Goal: Check status

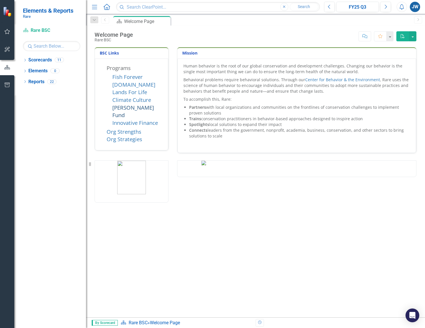
click at [136, 106] on link "[PERSON_NAME] Fund" at bounding box center [133, 111] width 42 height 15
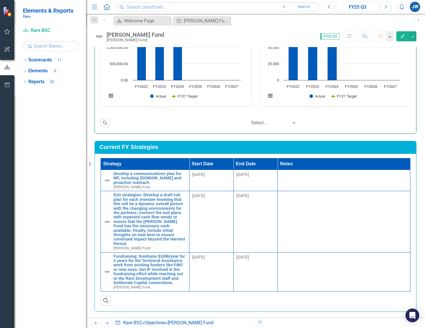
scroll to position [274, 0]
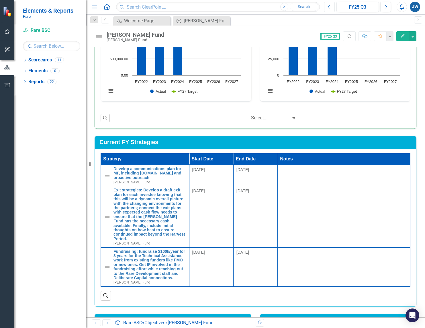
click at [330, 7] on icon "Previous" at bounding box center [329, 6] width 3 height 5
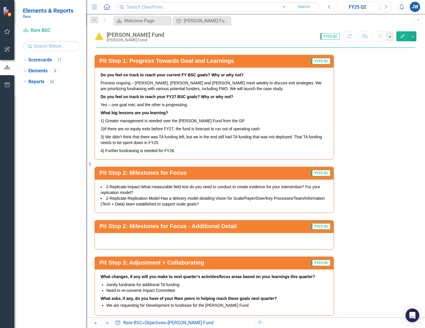
scroll to position [808, 0]
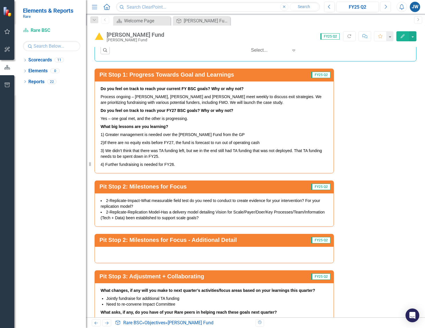
click at [387, 6] on icon "Next" at bounding box center [385, 6] width 3 height 5
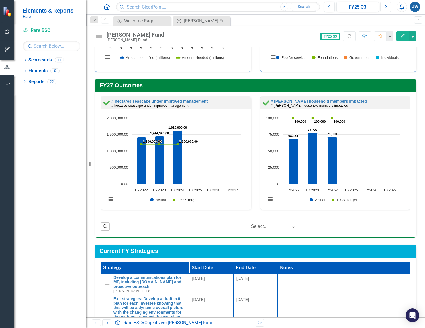
scroll to position [165, 0]
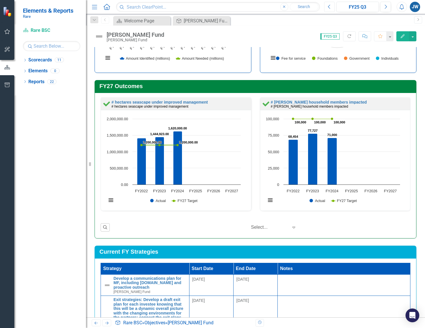
click at [331, 6] on icon "Previous" at bounding box center [329, 6] width 3 height 5
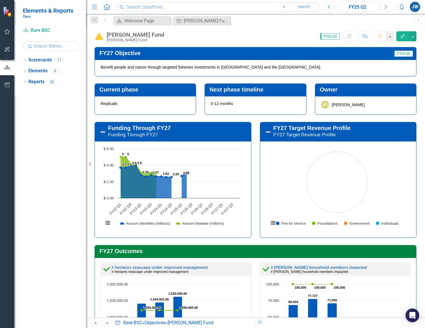
click at [387, 7] on icon "Next" at bounding box center [385, 6] width 3 height 5
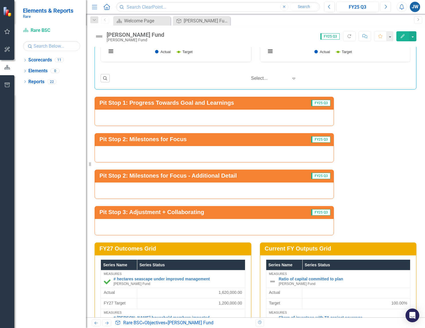
scroll to position [782, 0]
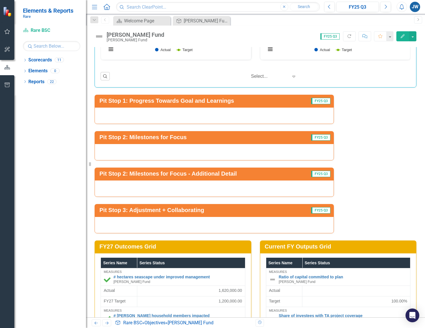
click at [219, 114] on div at bounding box center [214, 115] width 239 height 17
click at [171, 101] on h3 "Pit Stop 1: Progress Towards Goal and Learnings" at bounding box center [201, 101] width 202 height 6
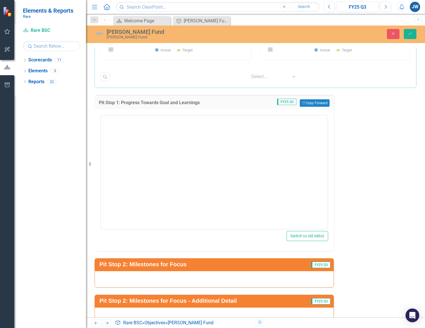
scroll to position [0, 0]
click at [316, 102] on button "Copy Forward Copy Forward" at bounding box center [315, 102] width 30 height 7
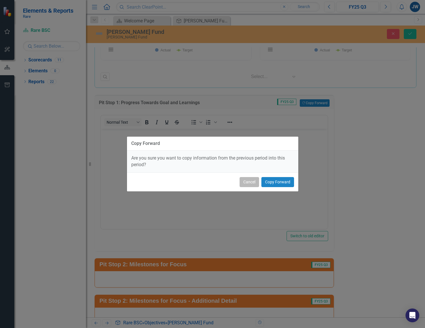
click at [249, 181] on button "Cancel" at bounding box center [250, 182] width 20 height 10
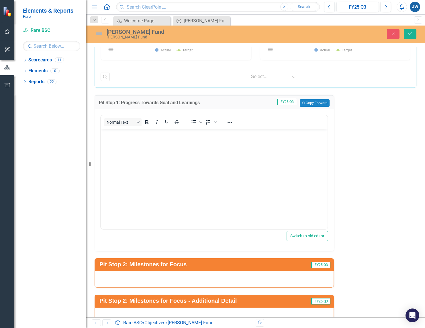
click at [387, 131] on div "Pit Stop 1: Progress Towards Goal and Learnings FY25 Q3 Copy Forward Copy Forwa…" at bounding box center [255, 224] width 331 height 272
click at [250, 20] on div "Scorecard Welcome Page Close Objective [PERSON_NAME] Fund Close" at bounding box center [261, 20] width 299 height 9
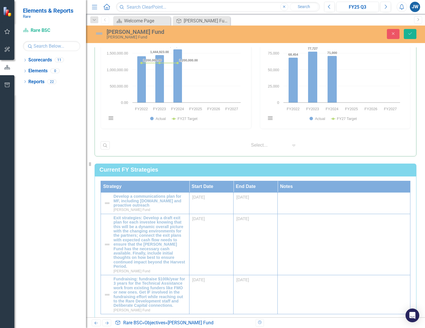
scroll to position [224, 0]
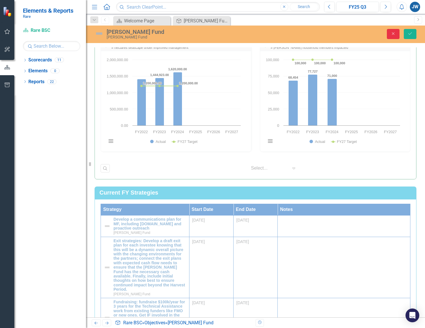
click at [393, 33] on icon "Close" at bounding box center [393, 34] width 5 height 4
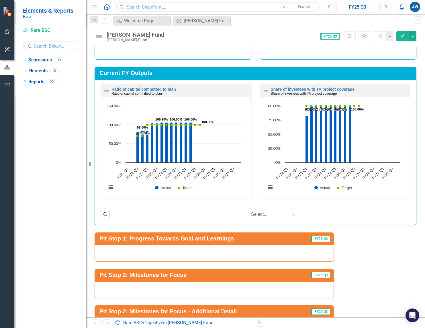
scroll to position [691, 0]
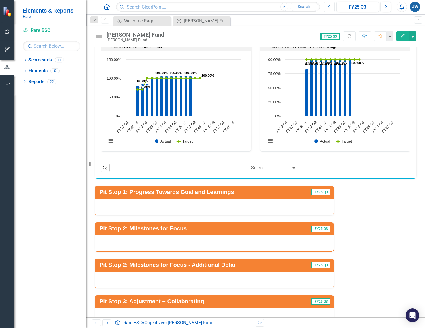
click at [331, 6] on icon "Previous" at bounding box center [329, 6] width 3 height 5
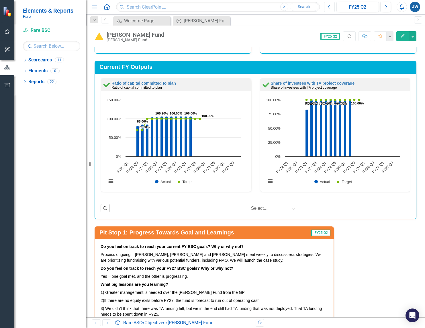
scroll to position [650, 0]
